Goal: Use online tool/utility: Utilize a website feature to perform a specific function

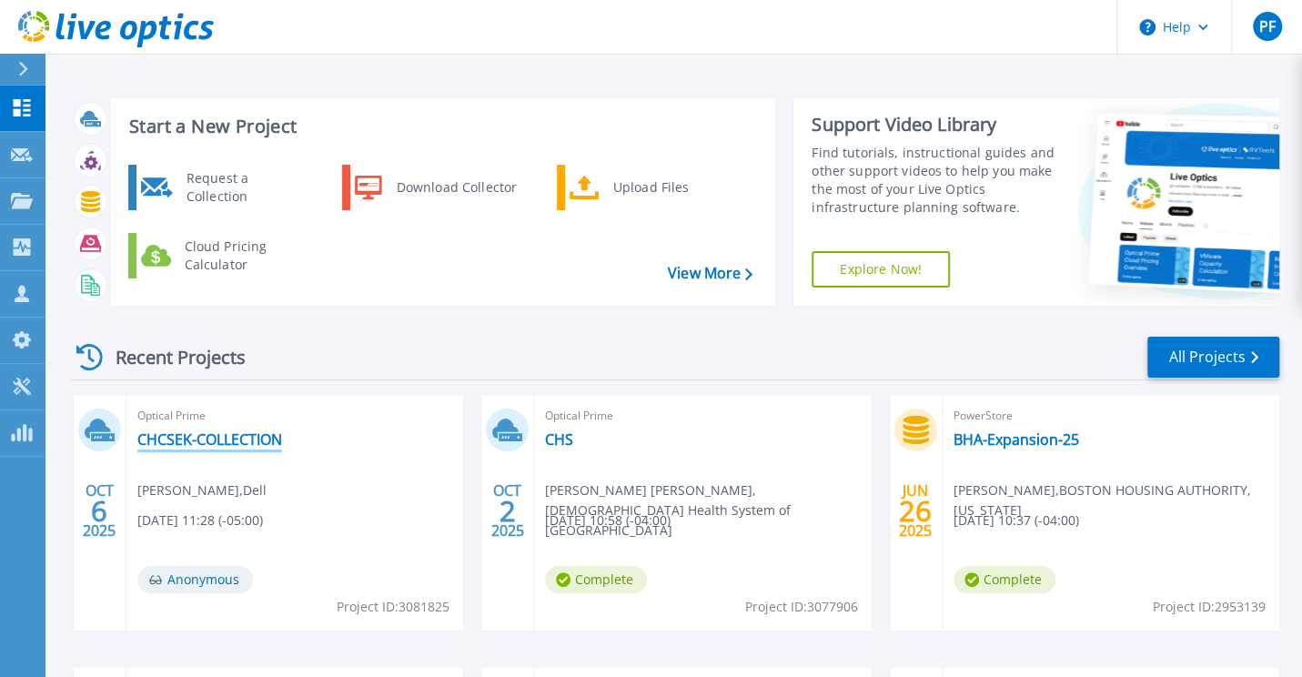
click at [211, 445] on link "CHCSEK-COLLECTION" at bounding box center [209, 439] width 145 height 18
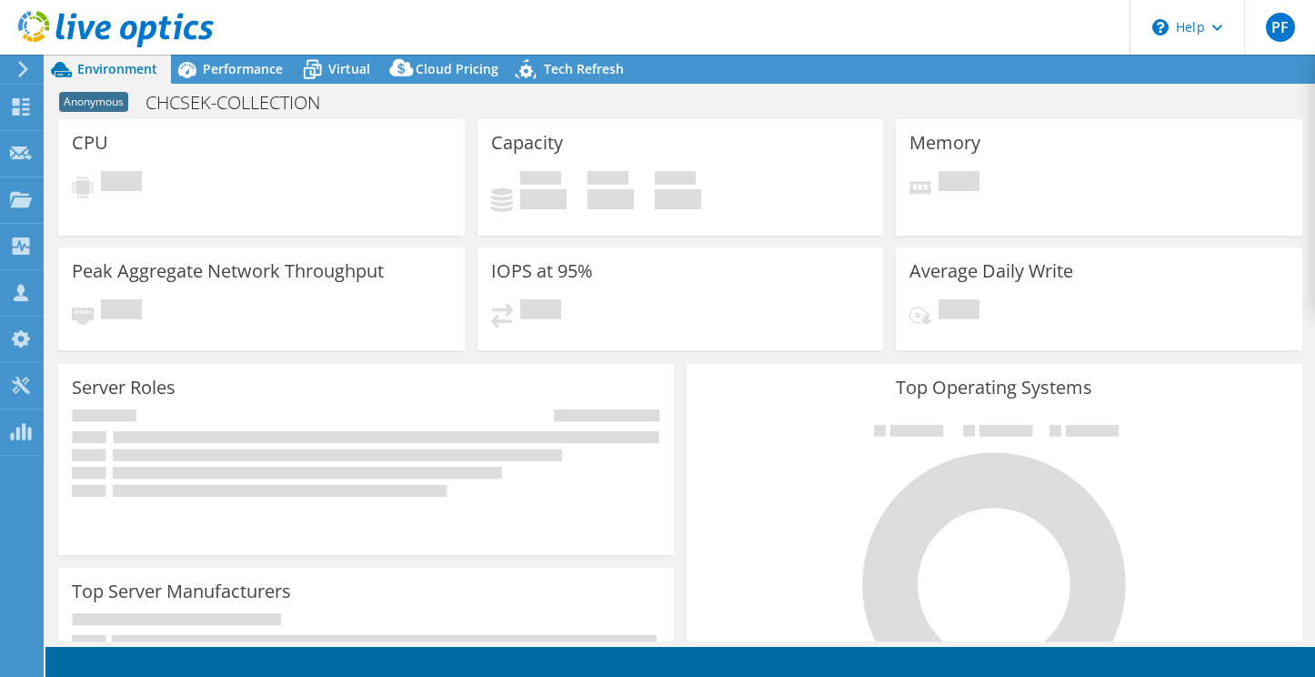
select select "USD"
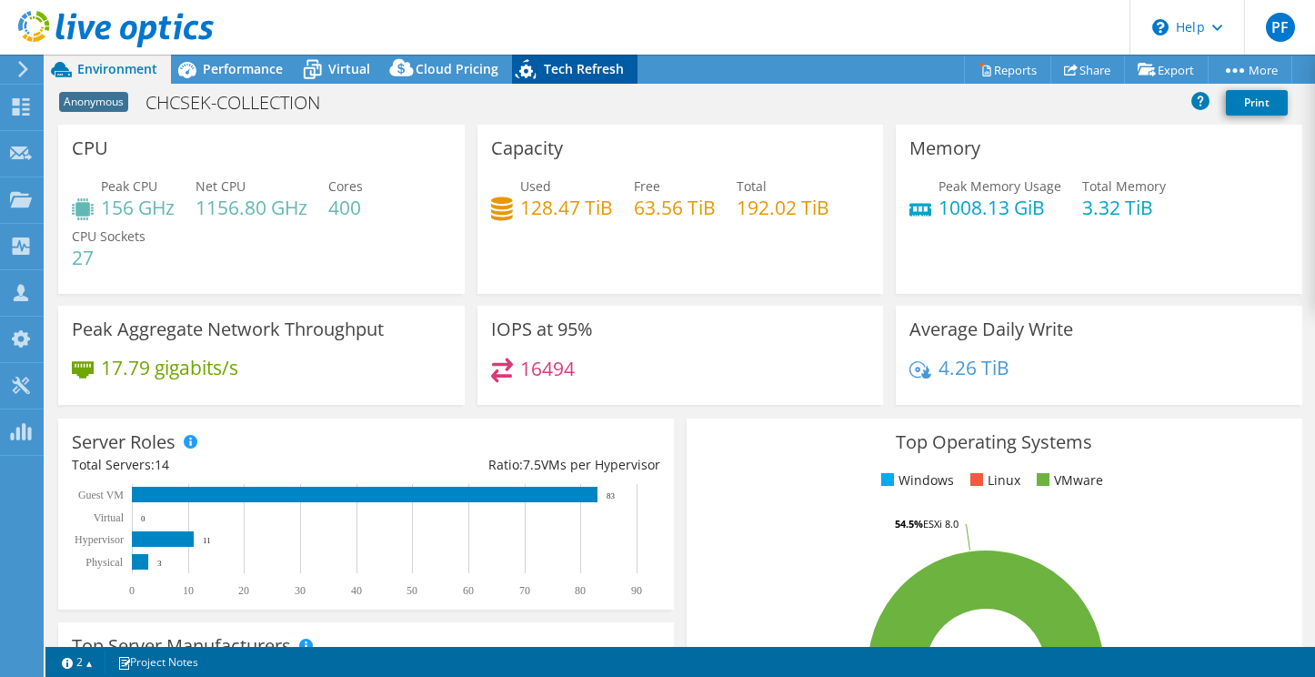
click at [551, 64] on span "Tech Refresh" at bounding box center [584, 68] width 80 height 17
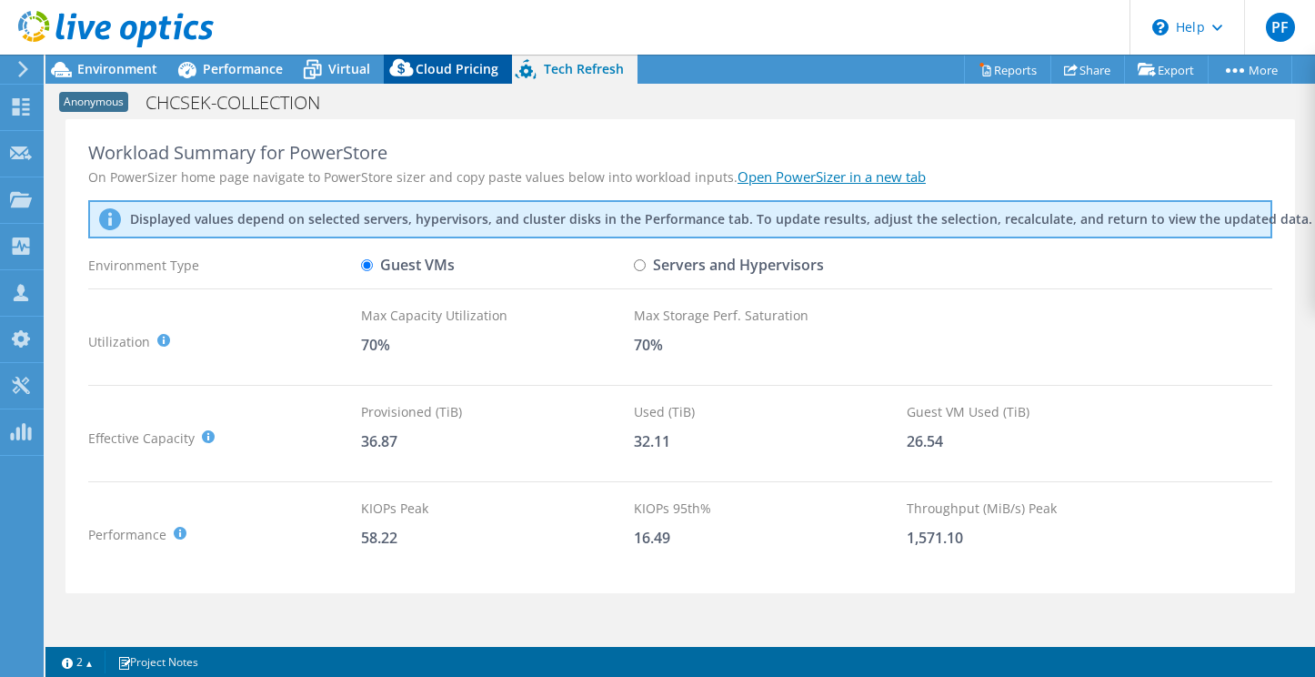
click at [449, 66] on span "Cloud Pricing" at bounding box center [457, 68] width 83 height 17
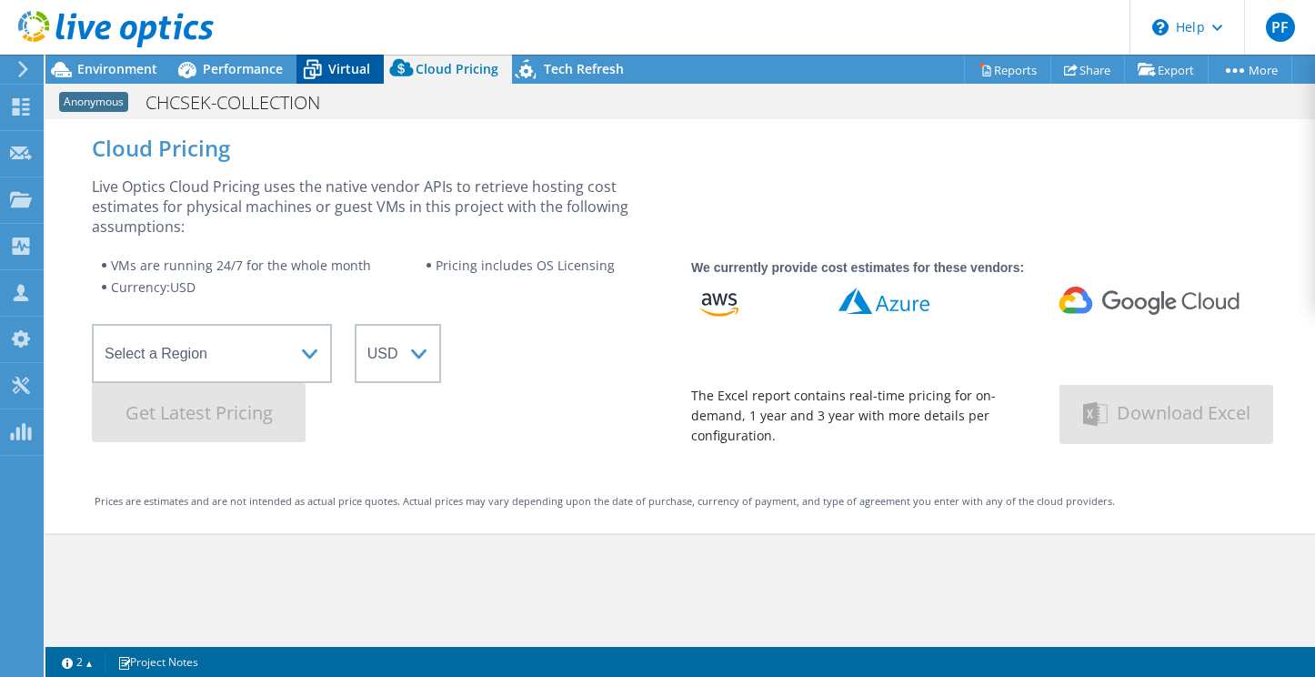
click at [352, 75] on span "Virtual" at bounding box center [349, 68] width 42 height 17
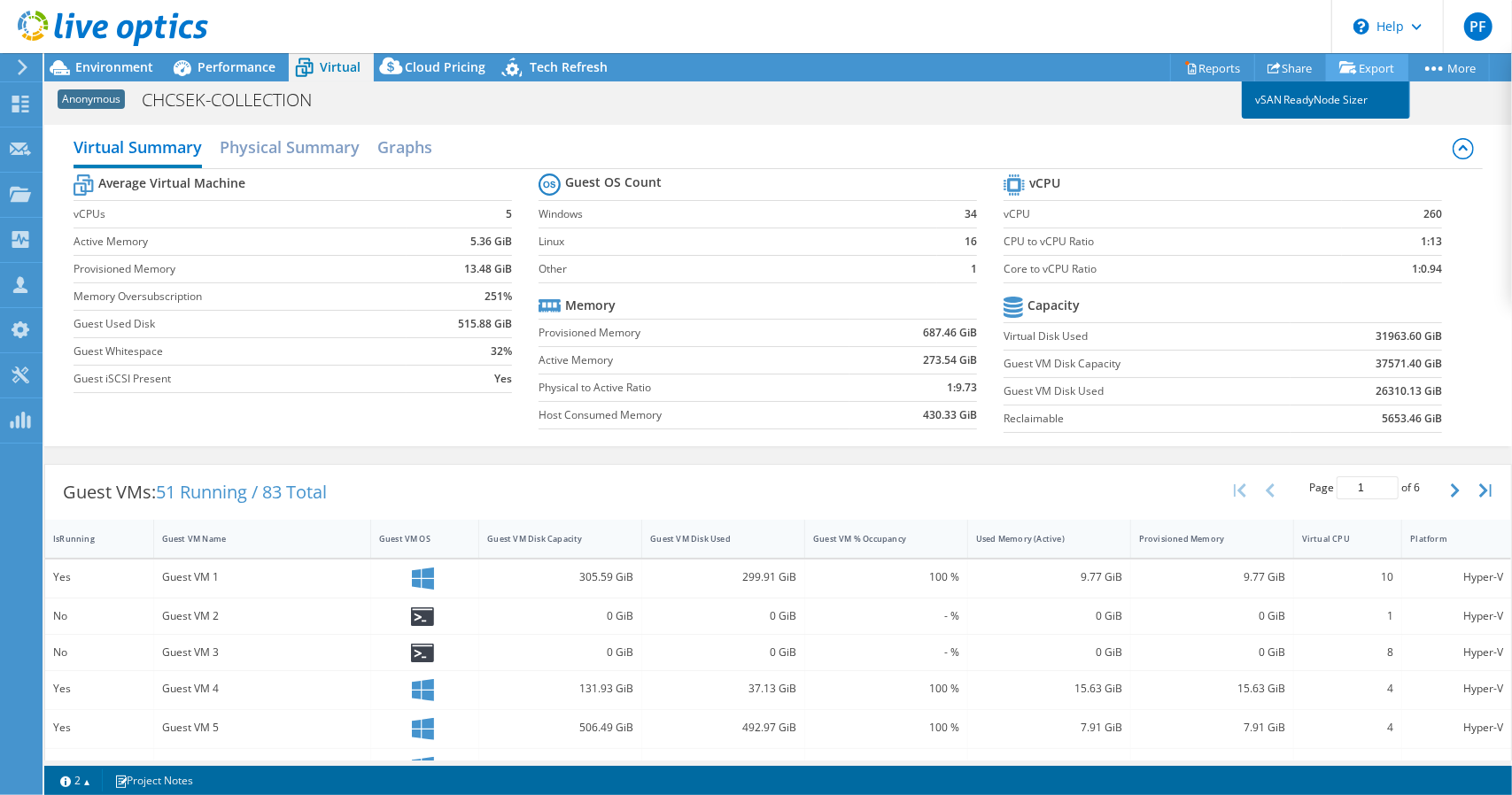
click at [1279, 98] on link "vSAN ReadyNode Sizer" at bounding box center [1325, 100] width 168 height 37
